Goal: Submit feedback/report problem

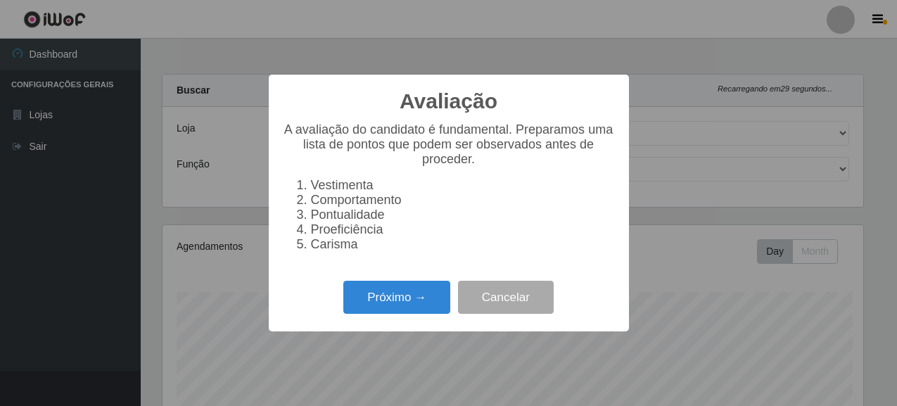
select select "496"
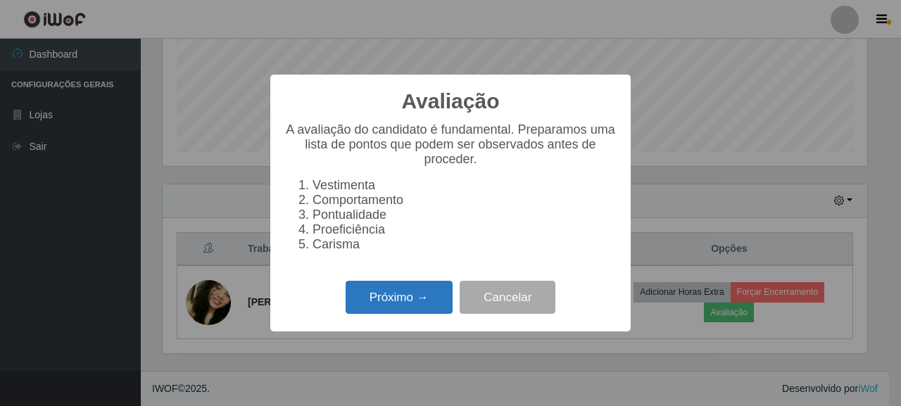
click at [432, 303] on button "Próximo →" at bounding box center [399, 297] width 107 height 33
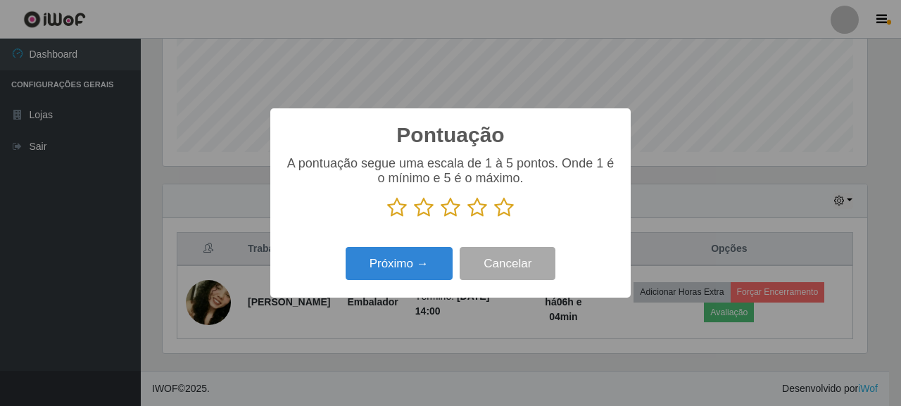
click at [502, 203] on icon at bounding box center [504, 207] width 20 height 21
click at [494, 218] on input "radio" at bounding box center [494, 218] width 0 height 0
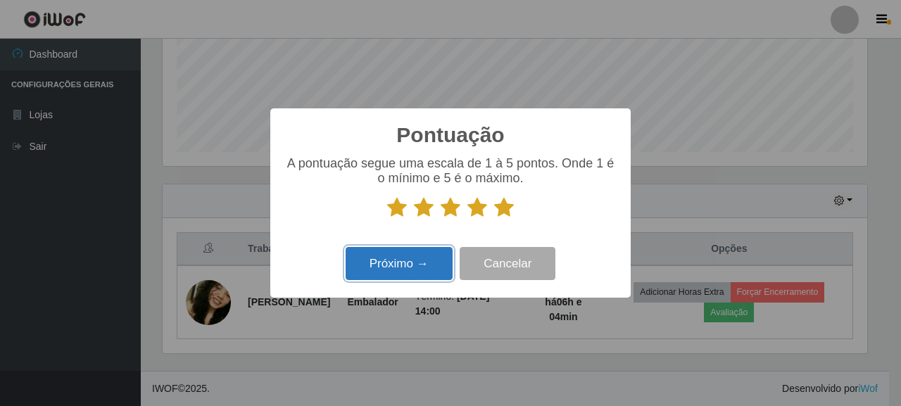
click at [391, 263] on button "Próximo →" at bounding box center [399, 263] width 107 height 33
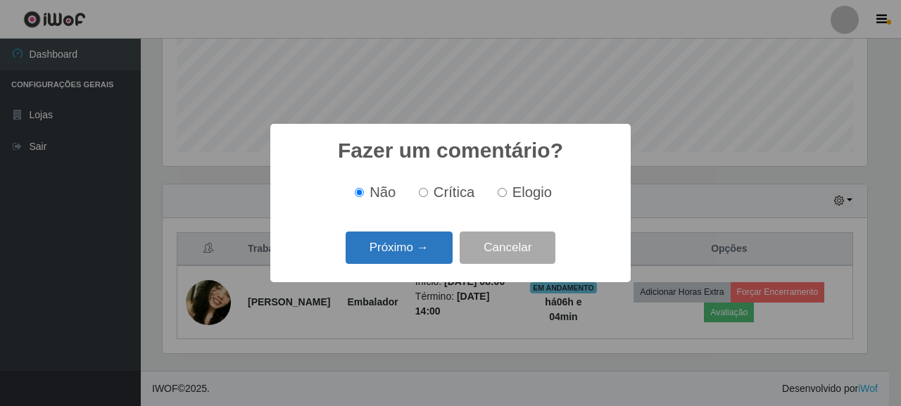
click at [424, 248] on button "Próximo →" at bounding box center [399, 248] width 107 height 33
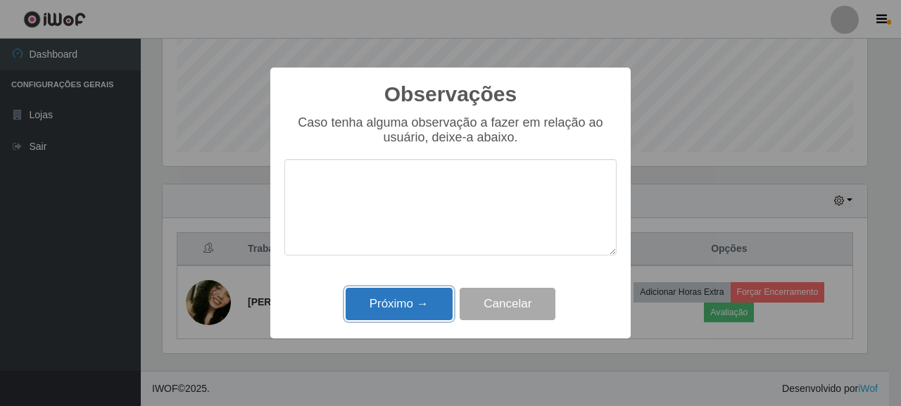
click at [429, 312] on button "Próximo →" at bounding box center [399, 304] width 107 height 33
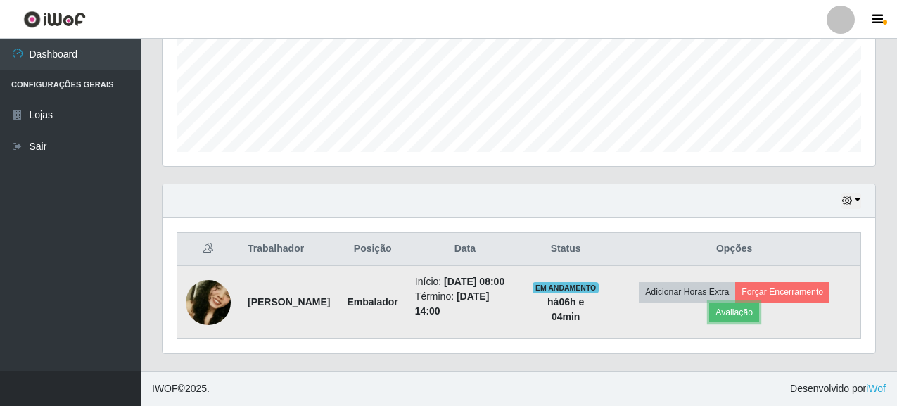
scroll to position [292, 713]
click at [785, 282] on button "Forçar Encerramento" at bounding box center [782, 292] width 94 height 20
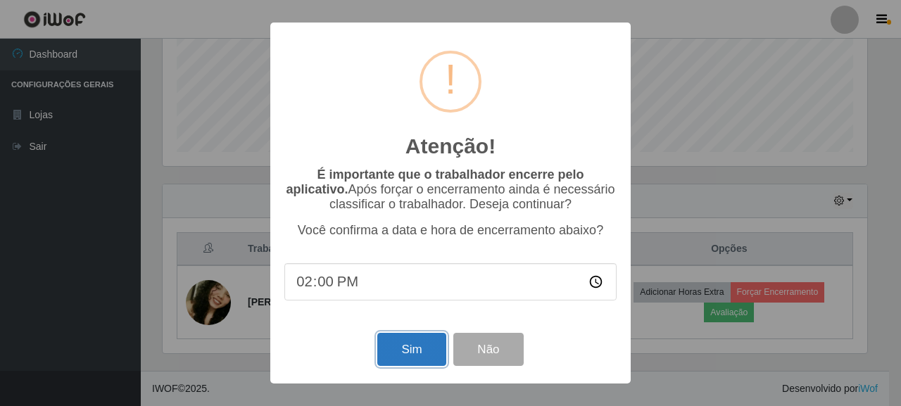
click at [404, 342] on button "Sim" at bounding box center [411, 349] width 68 height 33
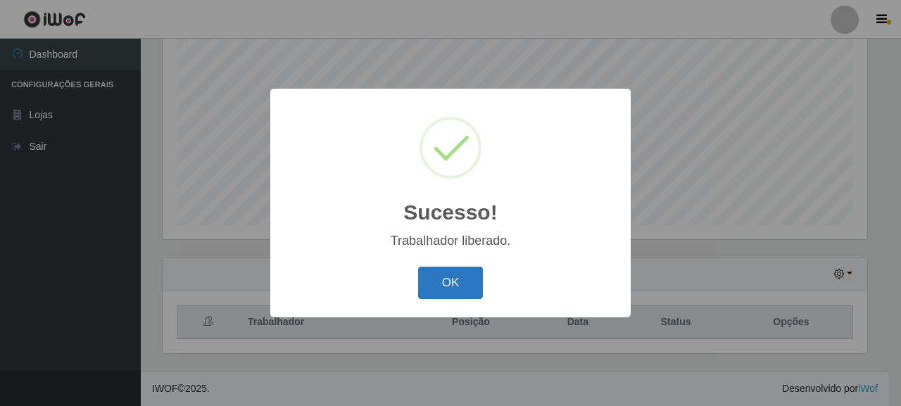
click at [431, 278] on button "OK" at bounding box center [450, 283] width 65 height 33
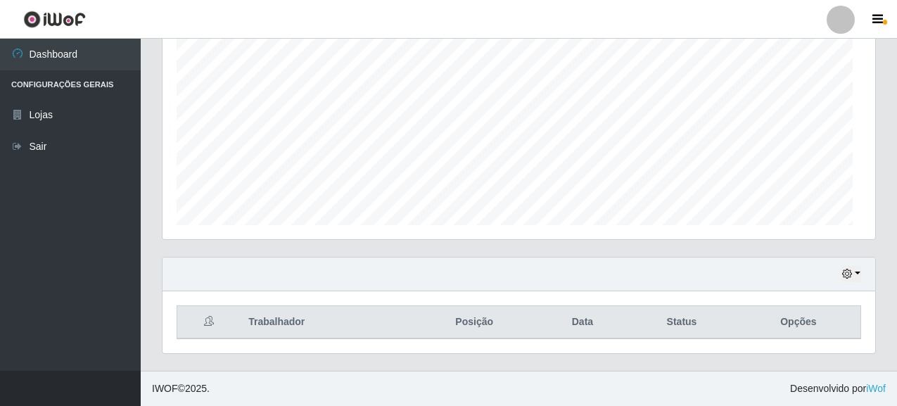
scroll to position [292, 713]
